Goal: Information Seeking & Learning: Learn about a topic

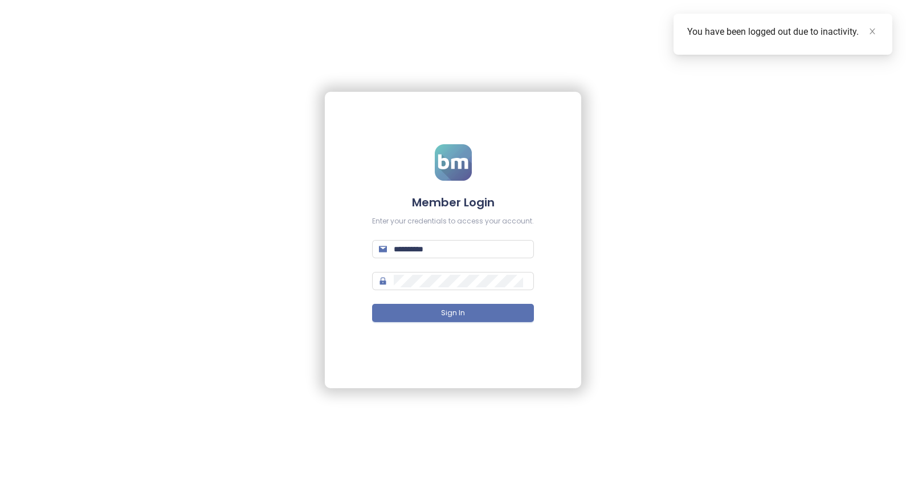
click at [468, 309] on button "Sign In" at bounding box center [453, 313] width 162 height 18
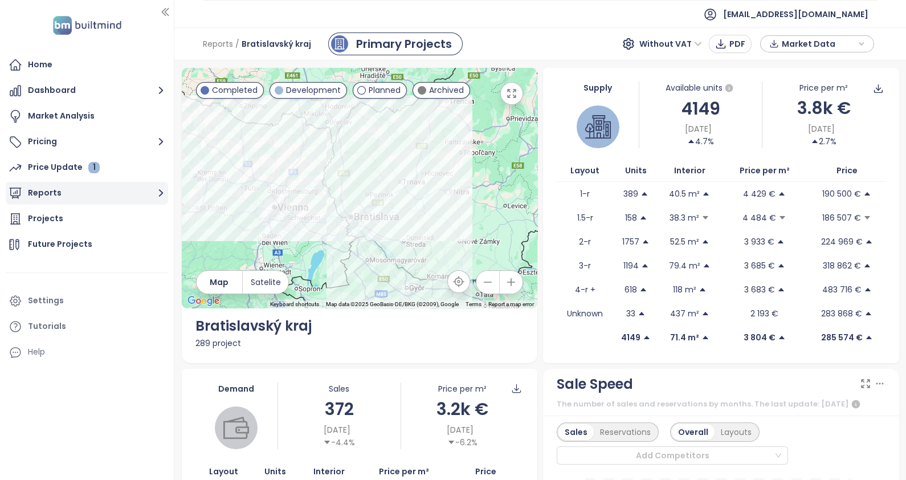
click at [28, 201] on button "Reports" at bounding box center [87, 193] width 162 height 23
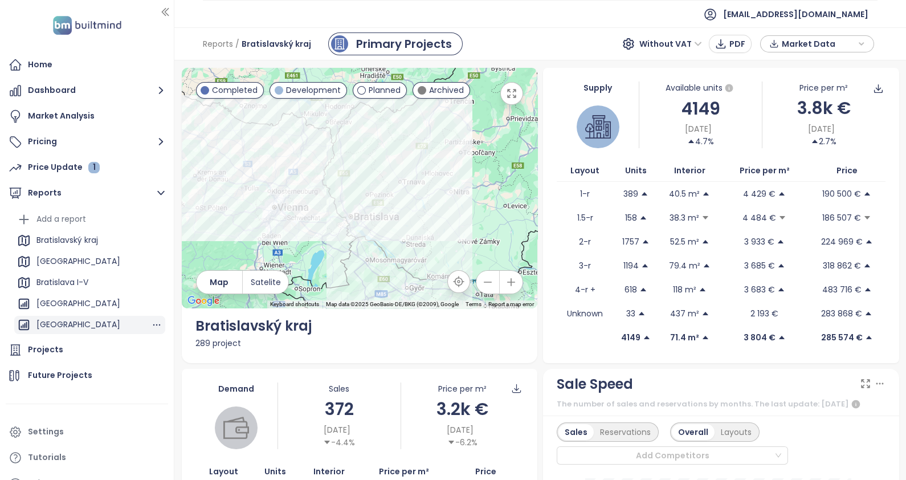
click at [63, 326] on div "[GEOGRAPHIC_DATA]" at bounding box center [78, 324] width 84 height 14
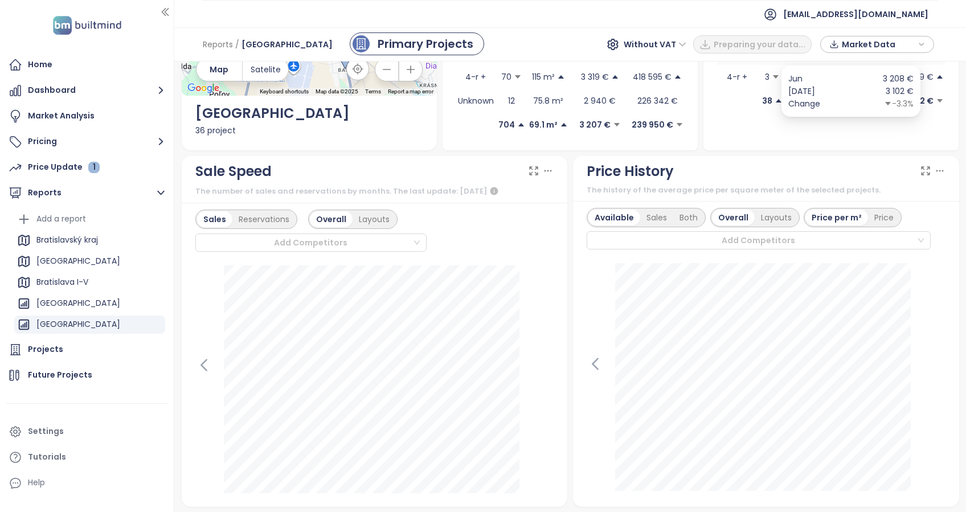
scroll to position [214, 0]
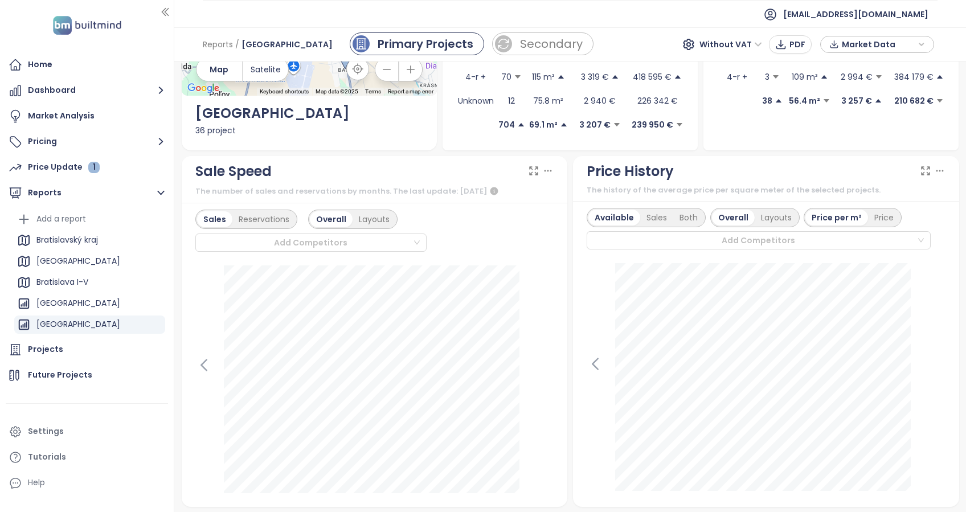
click at [547, 167] on icon at bounding box center [547, 170] width 11 height 11
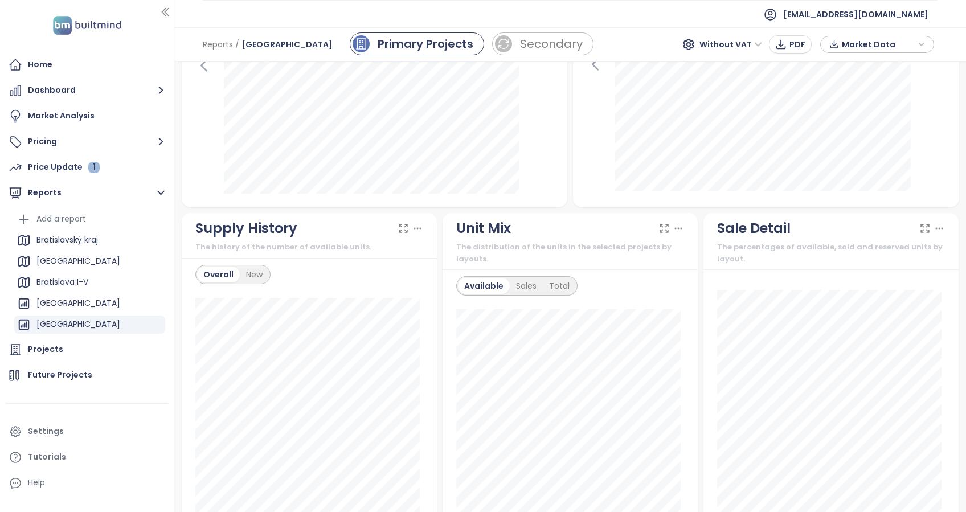
scroll to position [593, 0]
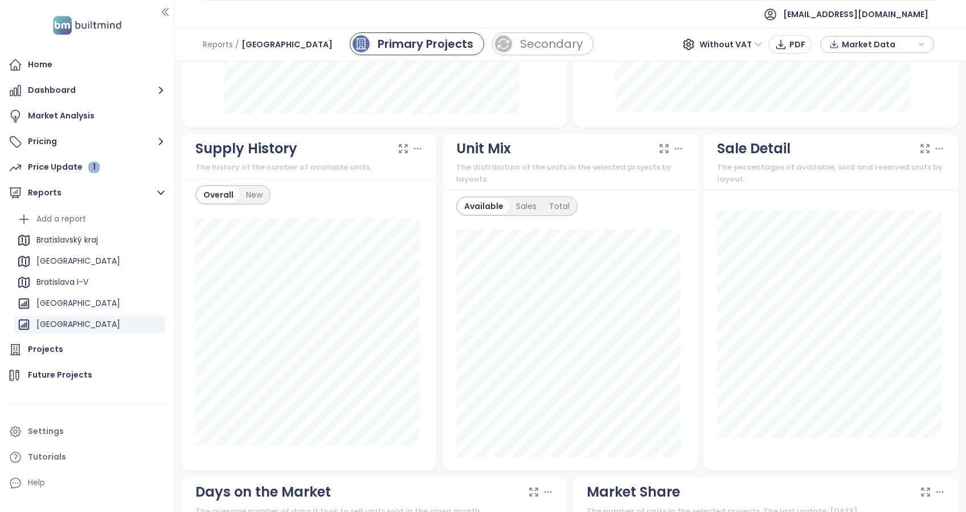
click at [259, 201] on div "Overall New" at bounding box center [232, 194] width 75 height 19
click at [259, 195] on div "New" at bounding box center [254, 195] width 29 height 16
click at [415, 148] on icon at bounding box center [417, 148] width 11 height 11
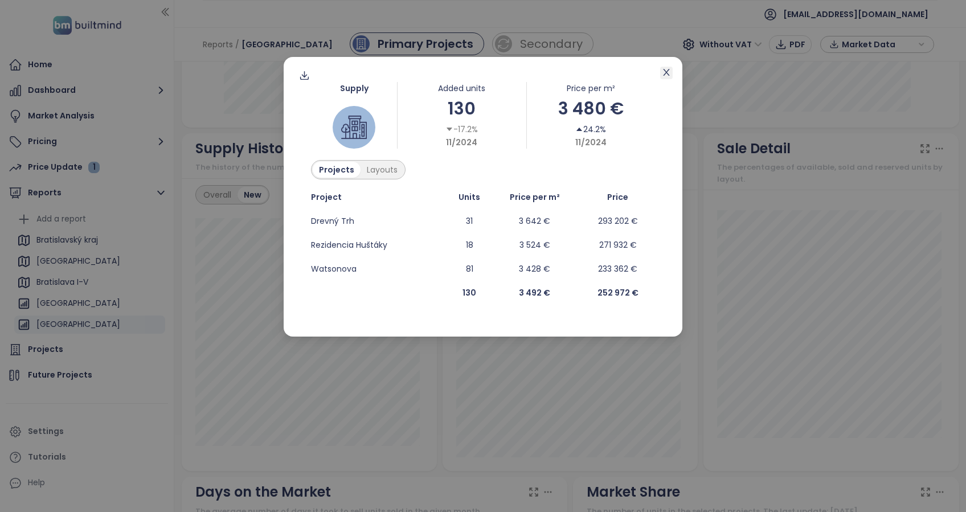
click at [669, 73] on icon "close" at bounding box center [666, 72] width 9 height 9
click at [668, 68] on icon "close" at bounding box center [666, 72] width 9 height 9
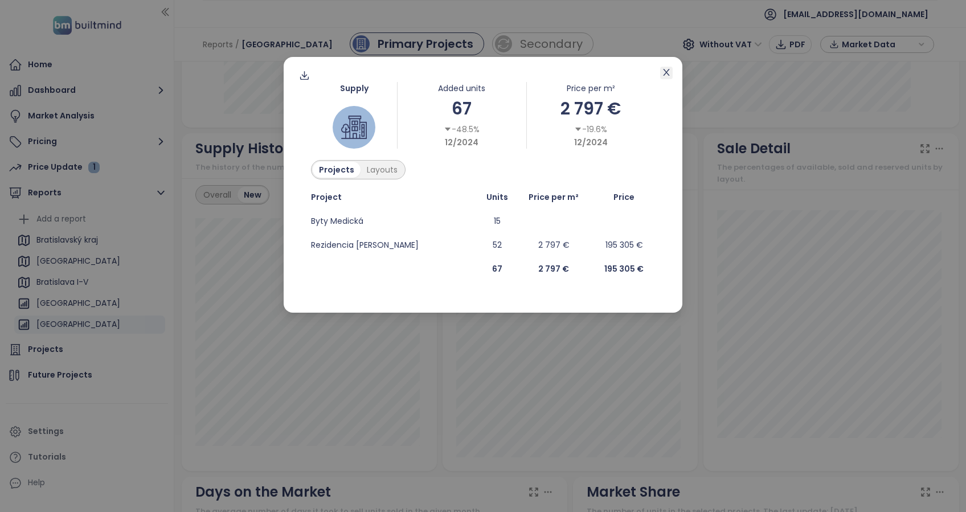
click at [669, 73] on icon "close" at bounding box center [666, 72] width 9 height 9
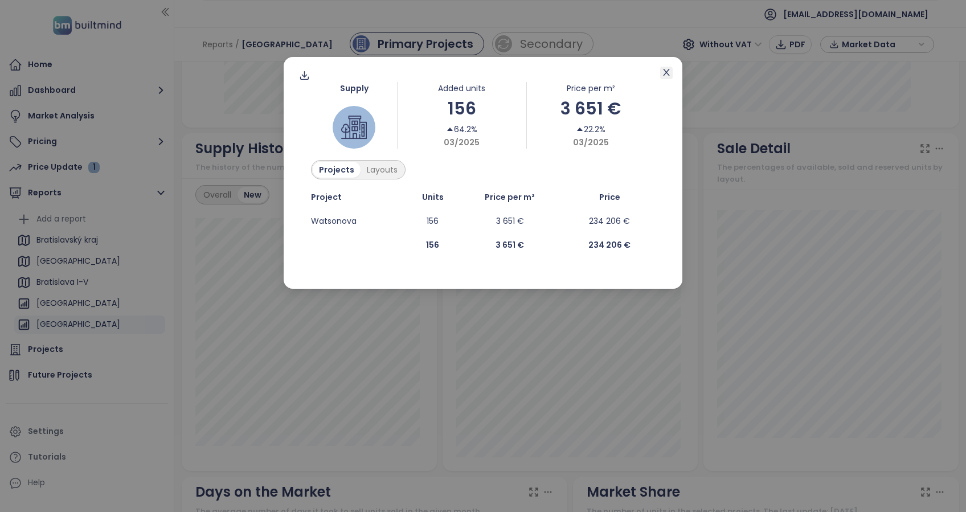
click at [667, 71] on icon "close" at bounding box center [666, 72] width 6 height 7
click at [668, 73] on icon "close" at bounding box center [666, 72] width 9 height 9
click at [668, 72] on icon "close" at bounding box center [666, 72] width 9 height 9
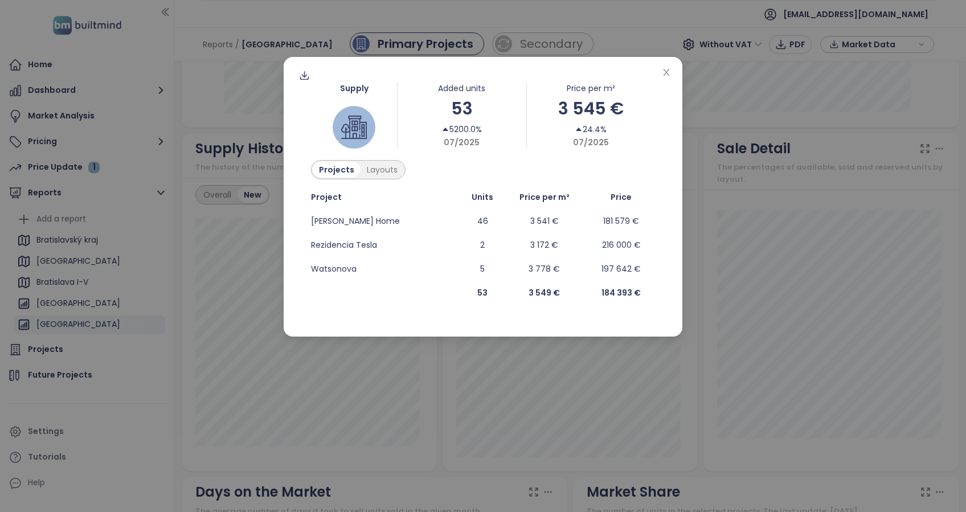
click at [186, 407] on div "Supply Added units 53 5200.0% 07/2025 Price per m² 3 545 € 24.4% 07/2025 Projec…" at bounding box center [483, 256] width 966 height 512
